Goal: Task Accomplishment & Management: Complete application form

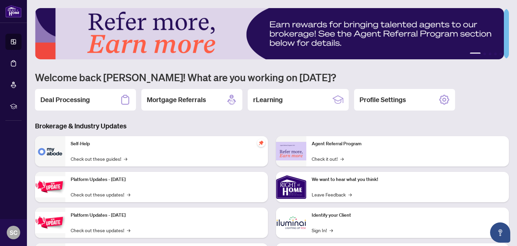
scroll to position [45, 0]
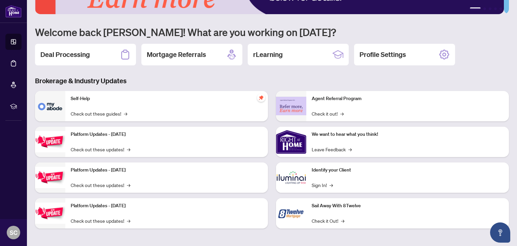
click at [80, 53] on h2 "Deal Processing" at bounding box center [64, 54] width 49 height 9
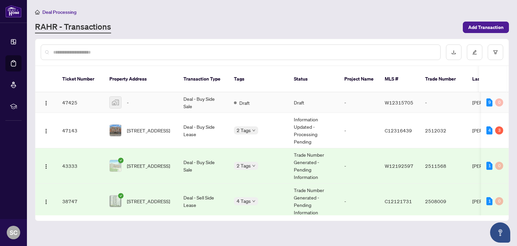
click at [162, 96] on div "-" at bounding box center [140, 102] width 63 height 12
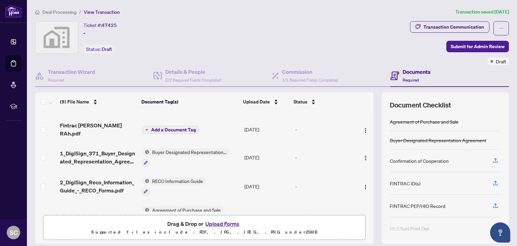
scroll to position [136, 0]
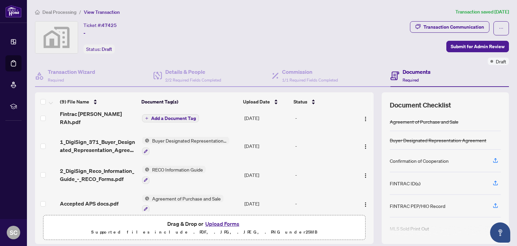
click at [224, 221] on button "Upload Forms" at bounding box center [222, 223] width 38 height 9
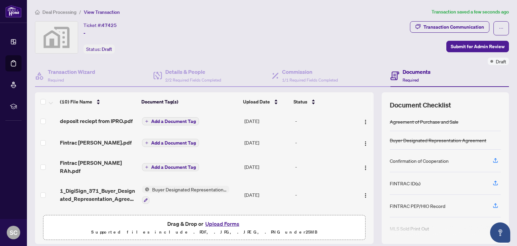
scroll to position [0, 0]
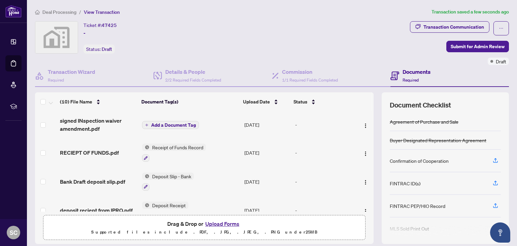
click at [170, 124] on span "Add a Document Tag" at bounding box center [173, 124] width 45 height 5
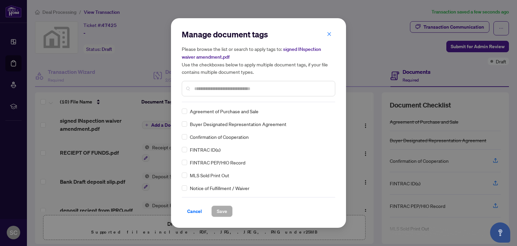
click at [203, 88] on input "text" at bounding box center [261, 88] width 135 height 7
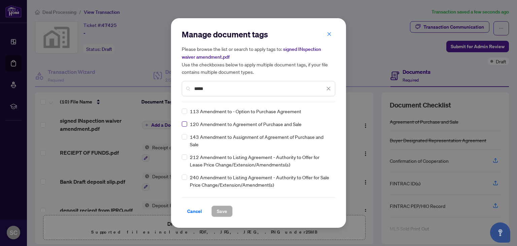
type input "*****"
click at [224, 210] on span "Save" at bounding box center [222, 211] width 10 height 11
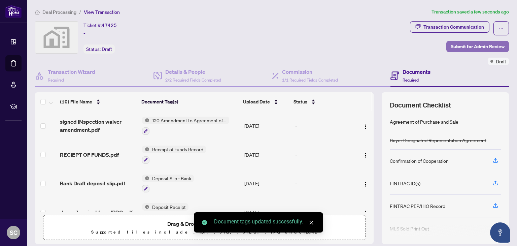
click at [468, 45] on span "Submit for Admin Review" at bounding box center [478, 46] width 54 height 11
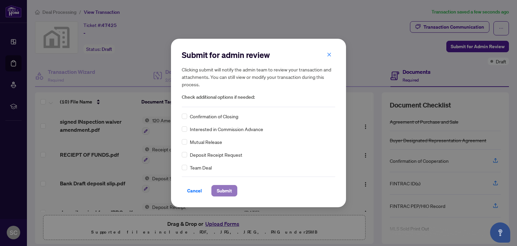
click at [225, 189] on span "Submit" at bounding box center [224, 190] width 15 height 11
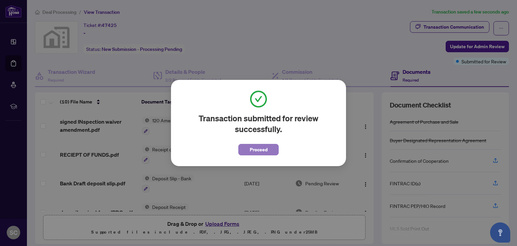
click at [252, 148] on span "Proceed" at bounding box center [259, 149] width 18 height 11
